Goal: Book appointment/travel/reservation

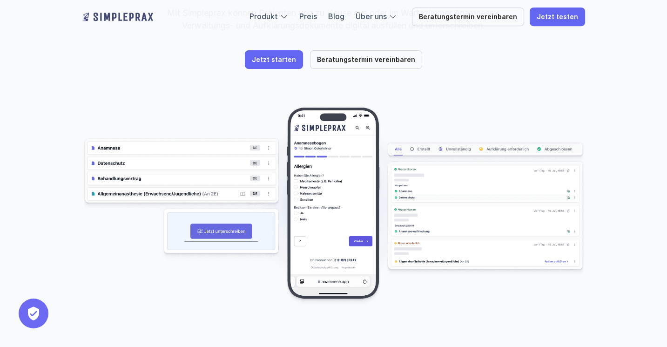
scroll to position [194, 0]
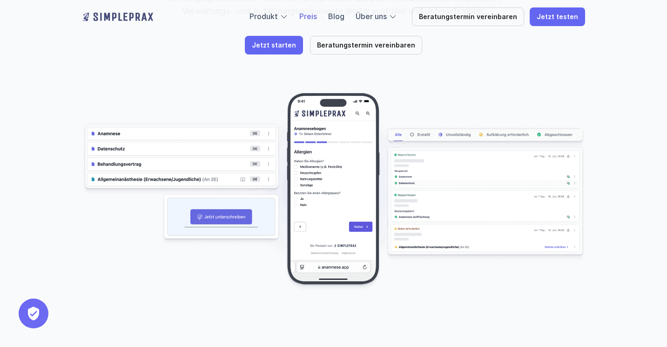
click at [315, 20] on link "Preis" at bounding box center [309, 16] width 18 height 9
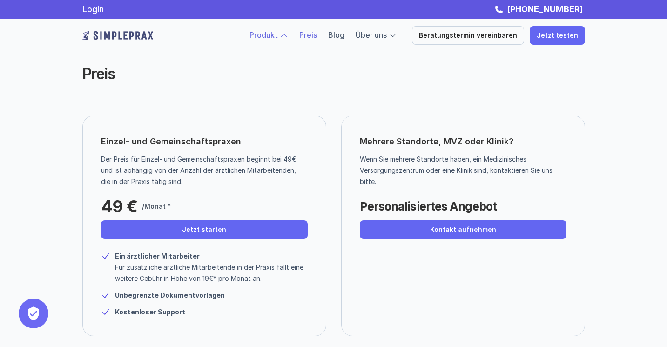
click at [278, 36] on link "Produkt" at bounding box center [264, 34] width 28 height 9
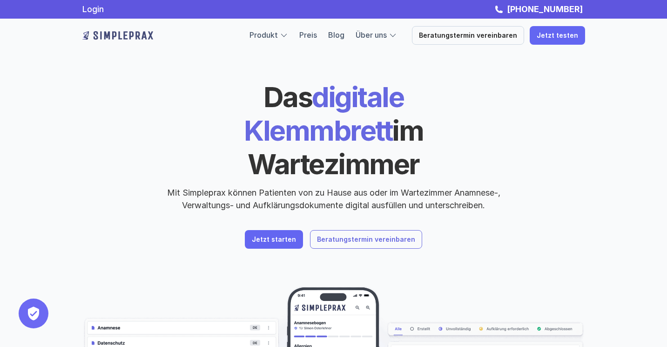
click at [399, 236] on p "Beratungstermin vereinbaren" at bounding box center [366, 240] width 98 height 8
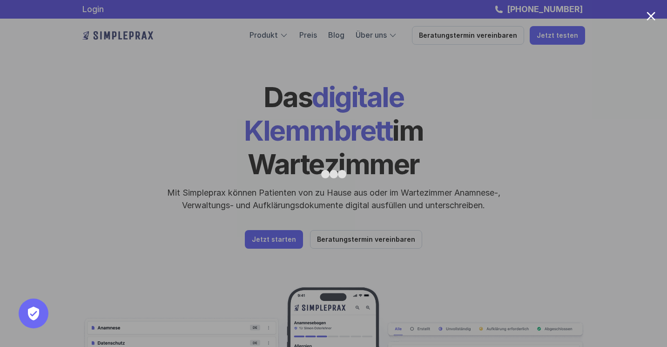
click at [654, 14] on div at bounding box center [651, 16] width 9 height 9
